Goal: Navigation & Orientation: Go to known website

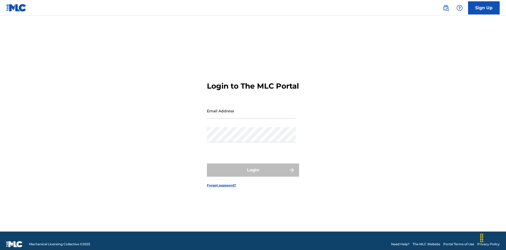
scroll to position [7, 0]
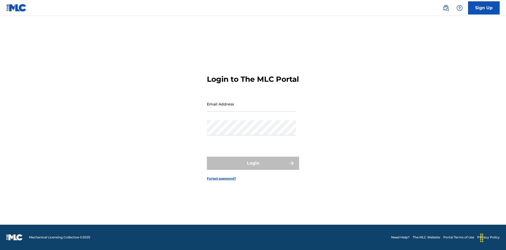
click at [251, 108] on input "Email Address" at bounding box center [251, 103] width 89 height 15
type input "[EMAIL_ADDRESS][DOMAIN_NAME]"
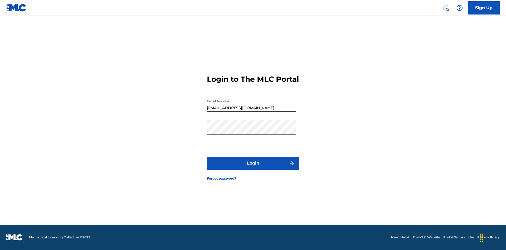
click at [253, 168] on button "Login" at bounding box center [253, 163] width 92 height 13
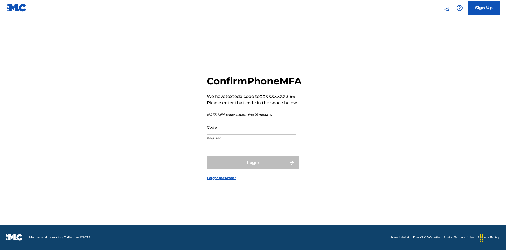
click at [251, 133] on input "Code" at bounding box center [251, 127] width 89 height 15
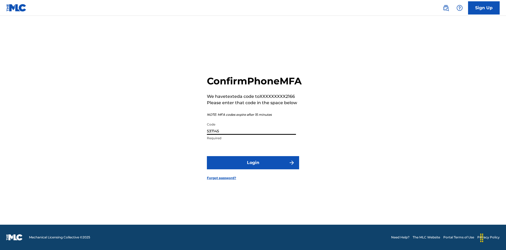
type input "537145"
click at [253, 168] on button "Login" at bounding box center [253, 162] width 92 height 13
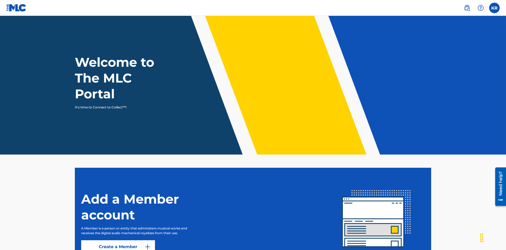
click at [494, 8] on label at bounding box center [494, 8] width 11 height 11
click at [494, 8] on input "KR [PERSON_NAME] [EMAIL_ADDRESS][DOMAIN_NAME] Profile Log out" at bounding box center [494, 8] width 0 height 0
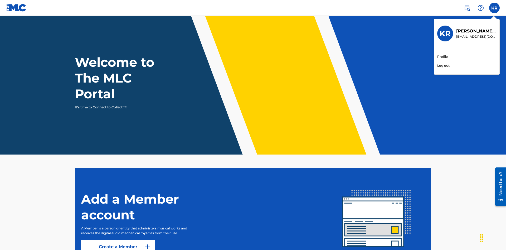
scroll to position [23, 0]
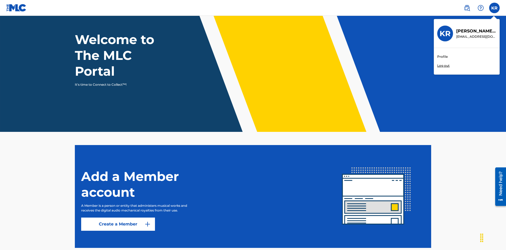
click at [442, 57] on link "Profile" at bounding box center [442, 56] width 11 height 5
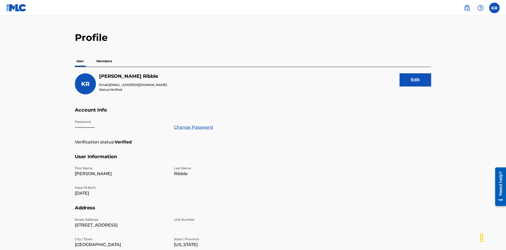
scroll to position [102, 0]
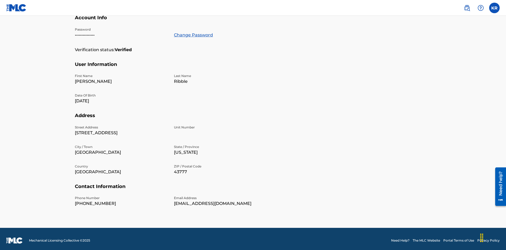
click at [193, 35] on link "Change Password" at bounding box center [193, 35] width 39 height 6
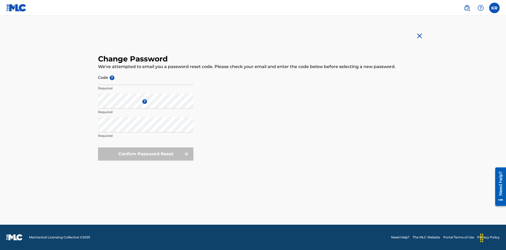
click at [146, 77] on input "Code ?" at bounding box center [145, 77] width 95 height 15
type input "e717b5676a1ea52ea0fd476ddb8c57ee"
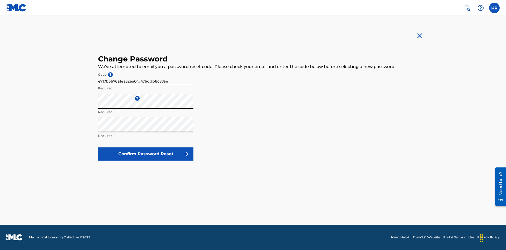
click at [146, 154] on button "Confirm Password Reset" at bounding box center [145, 153] width 95 height 13
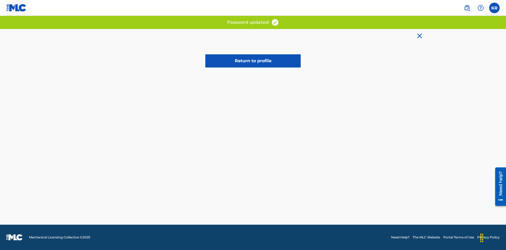
click at [253, 61] on link "Return to profile" at bounding box center [252, 60] width 95 height 13
